Goal: Find specific page/section: Find specific page/section

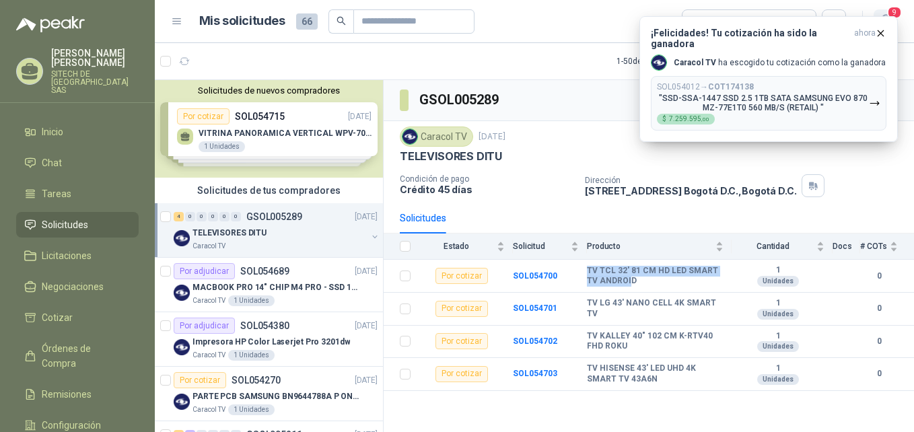
click at [888, 15] on span "9" at bounding box center [894, 12] width 15 height 13
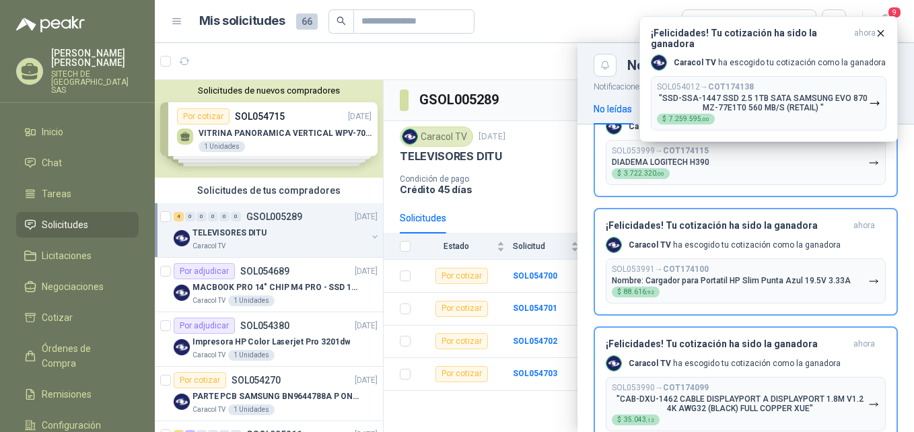
scroll to position [972, 0]
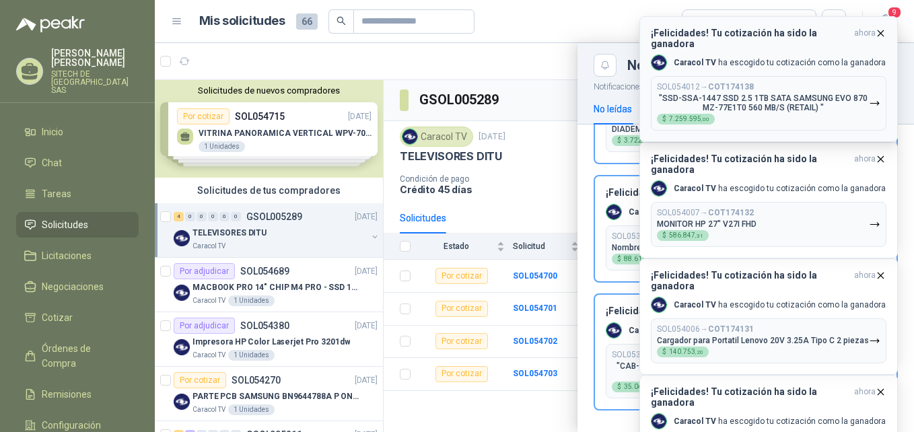
click at [880, 33] on icon "button" at bounding box center [880, 33] width 11 height 11
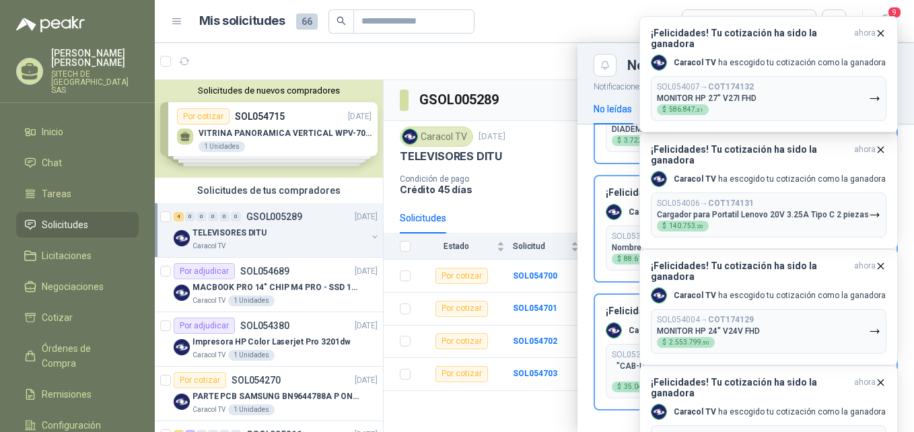
click at [880, 33] on icon "button" at bounding box center [880, 33] width 11 height 11
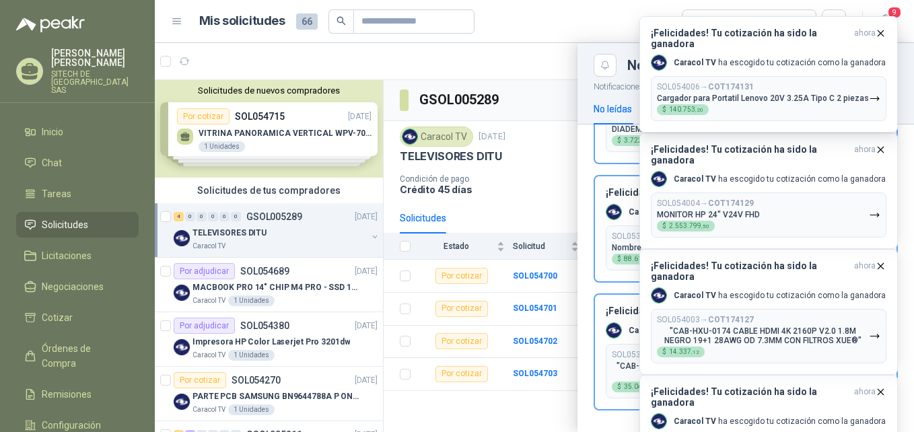
click at [880, 33] on icon "button" at bounding box center [880, 33] width 11 height 11
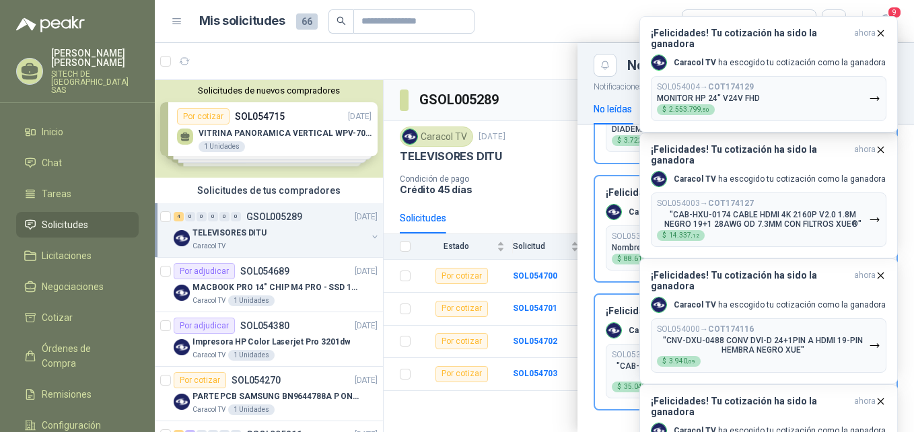
click at [880, 33] on icon "button" at bounding box center [880, 33] width 11 height 11
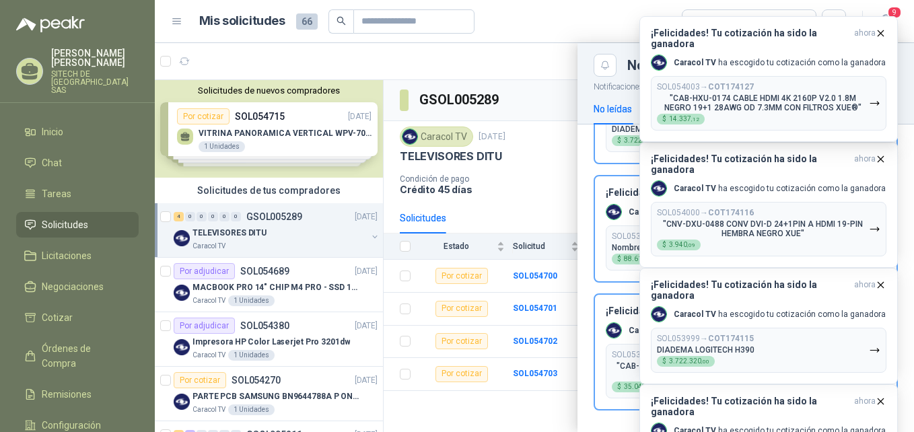
click at [880, 33] on icon "button" at bounding box center [880, 33] width 11 height 11
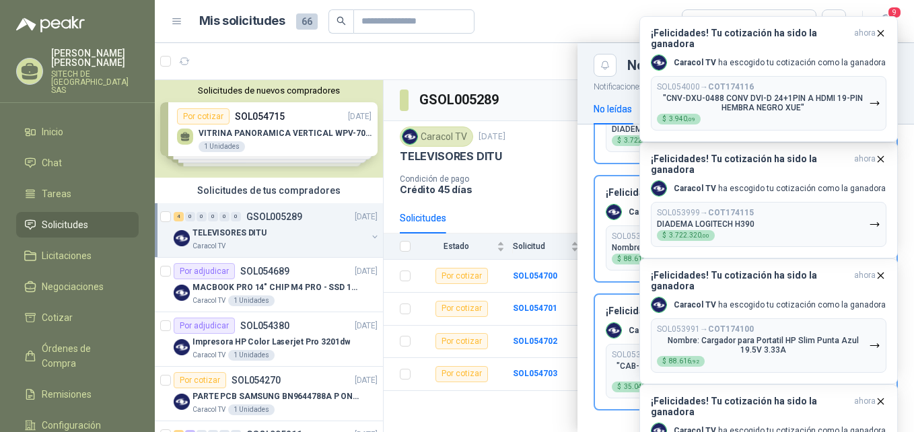
click at [880, 33] on icon "button" at bounding box center [880, 33] width 11 height 11
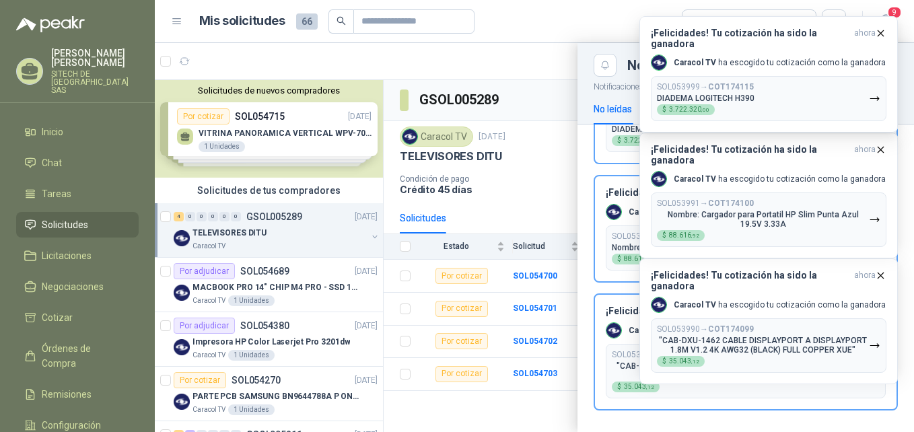
click at [880, 33] on icon "button" at bounding box center [880, 33] width 11 height 11
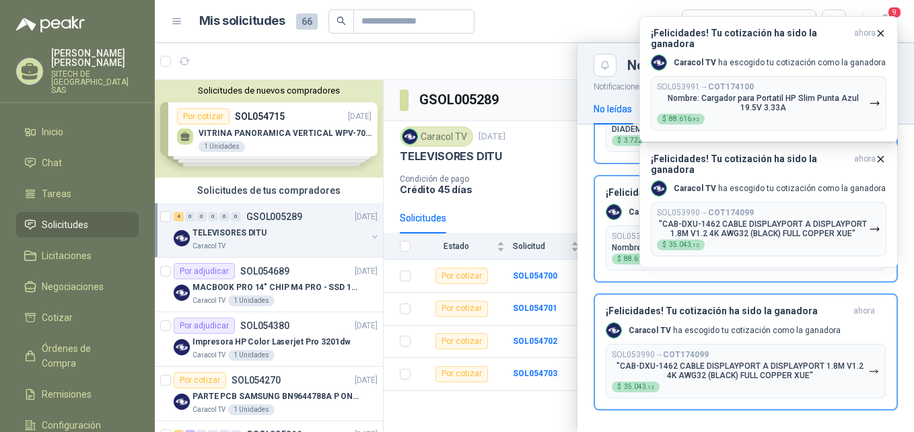
click at [880, 33] on icon "button" at bounding box center [880, 33] width 11 height 11
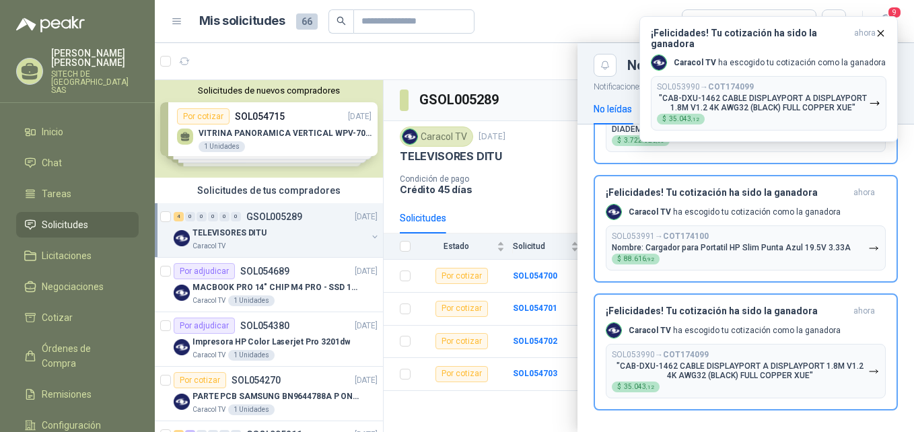
click at [880, 33] on icon "button" at bounding box center [880, 33] width 11 height 11
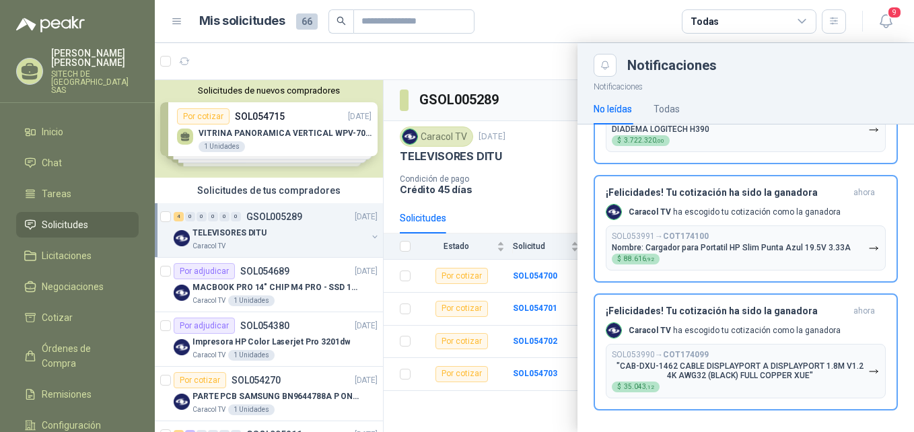
click at [450, 403] on div at bounding box center [534, 237] width 759 height 389
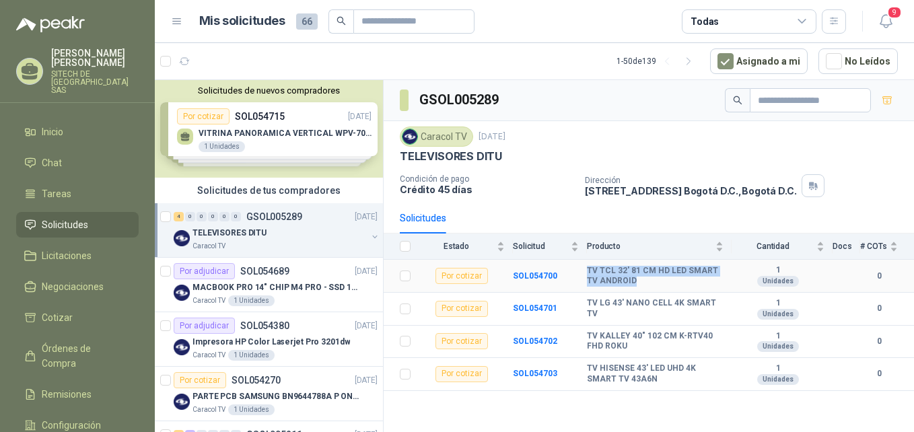
drag, startPoint x: 586, startPoint y: 269, endPoint x: 637, endPoint y: 287, distance: 54.1
click at [637, 287] on tr "Por cotizar SOL054700 TV TCL 32' 81 CM HD LED SMART TV ANDROID 1 Unidades 0" at bounding box center [649, 276] width 531 height 33
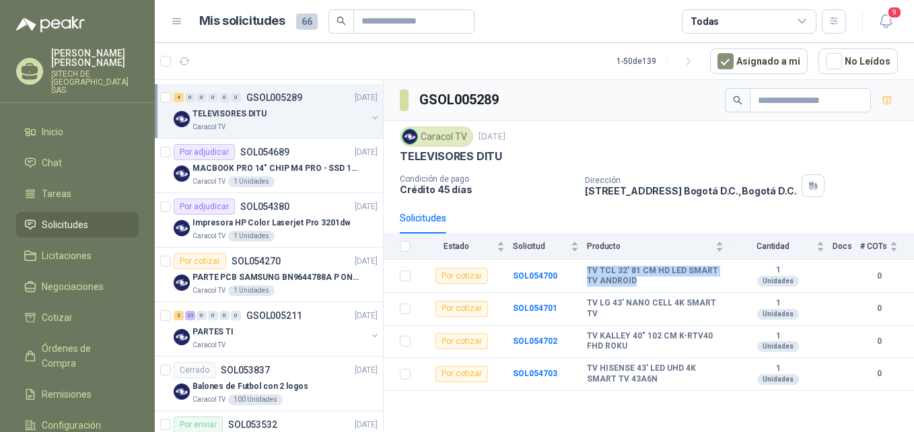
scroll to position [146, 0]
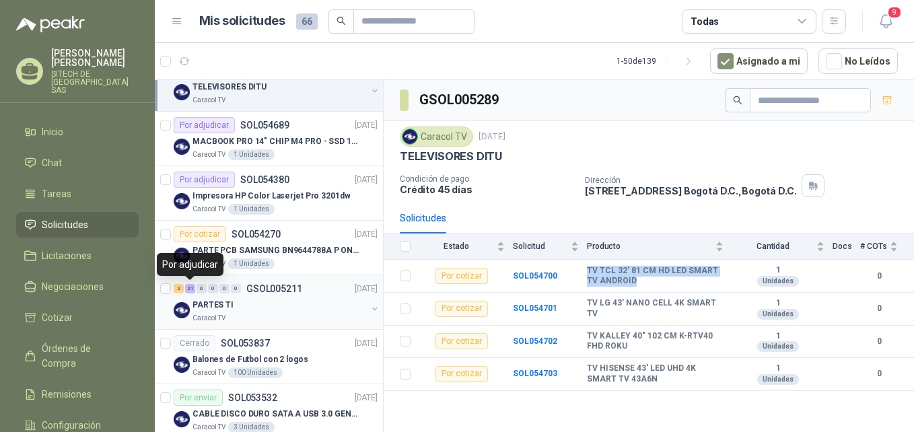
click at [191, 285] on div "21" at bounding box center [190, 288] width 10 height 9
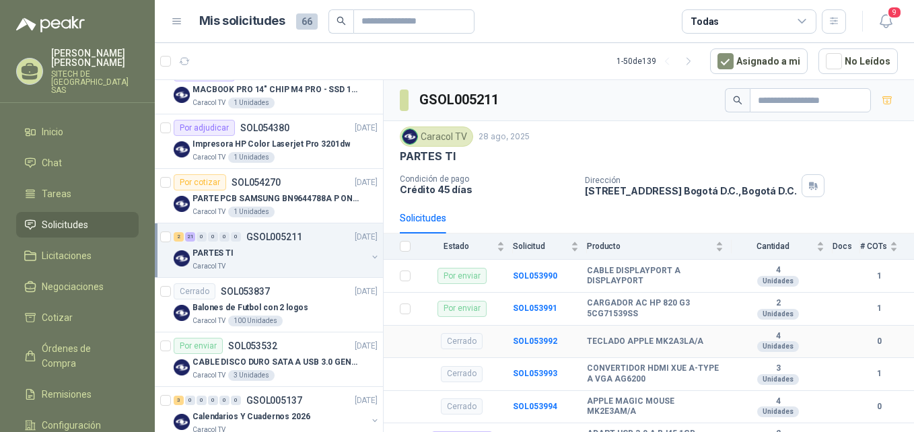
scroll to position [200, 0]
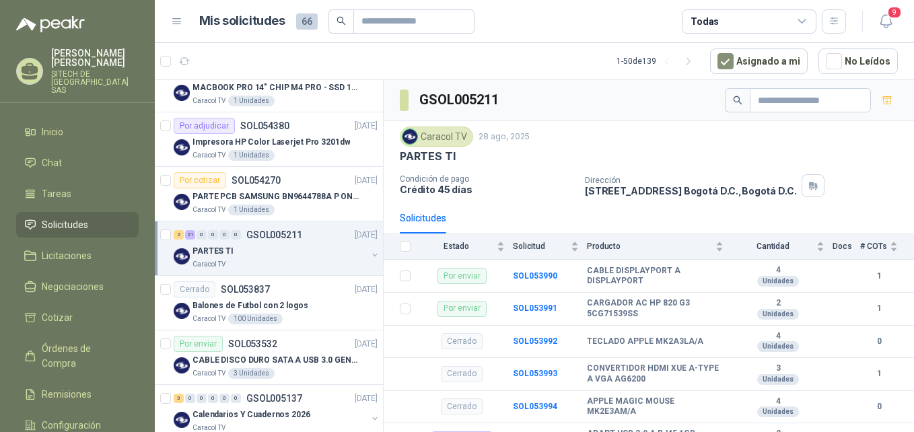
click at [684, 197] on div "Dirección [STREET_ADDRESS] , [GEOGRAPHIC_DATA] D.C." at bounding box center [747, 185] width 324 height 23
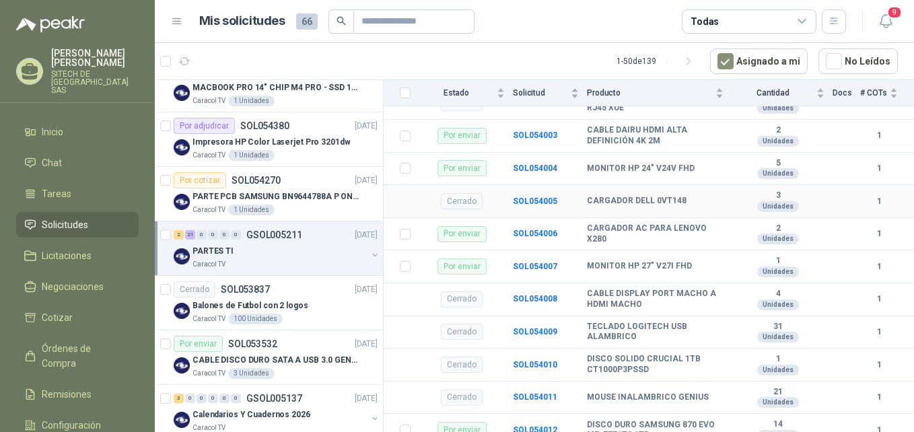
scroll to position [576, 0]
